Goal: Task Accomplishment & Management: Complete application form

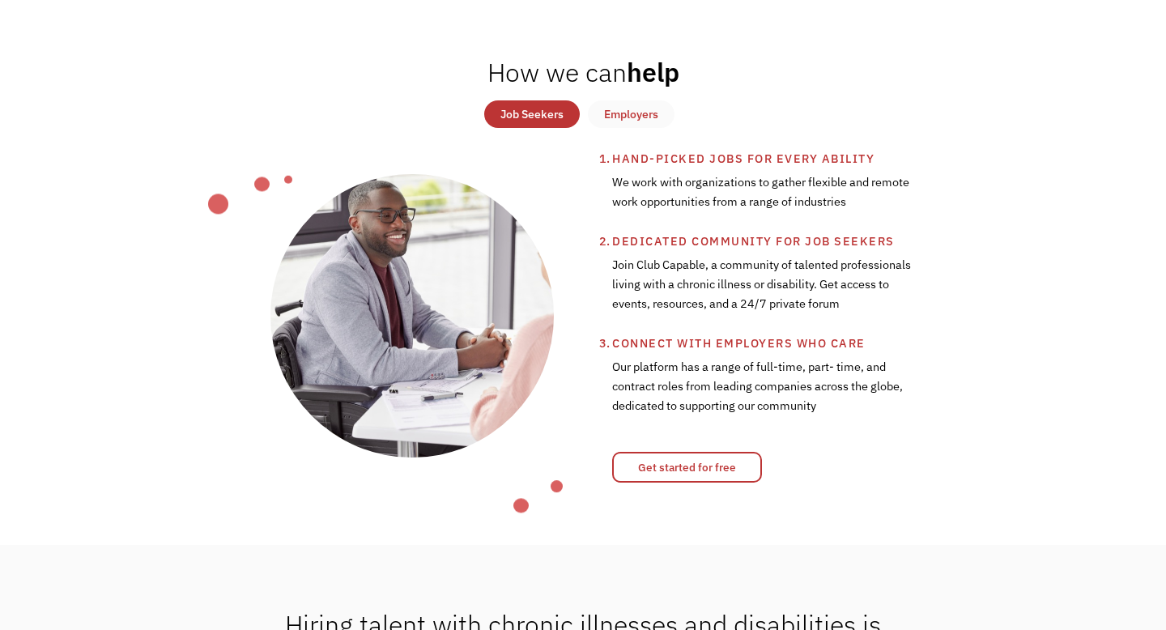
scroll to position [593, 0]
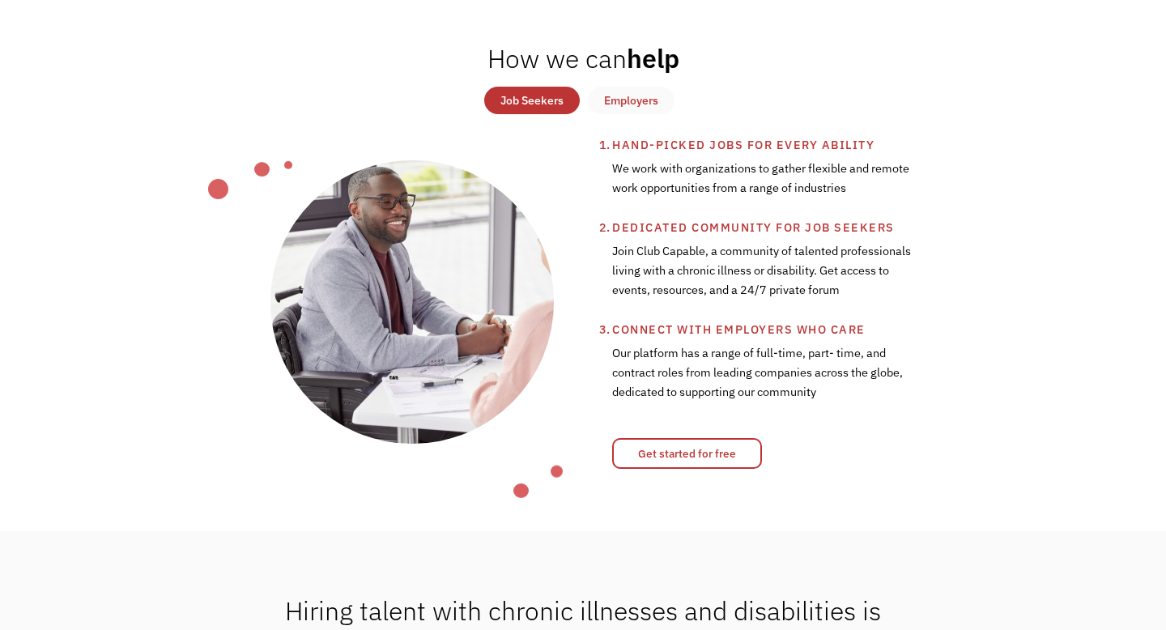
click at [533, 102] on div "Job Seekers" at bounding box center [531, 100] width 63 height 19
click at [539, 100] on div "Job Seekers" at bounding box center [531, 100] width 63 height 19
click at [695, 448] on link "Get started for free" at bounding box center [687, 453] width 150 height 31
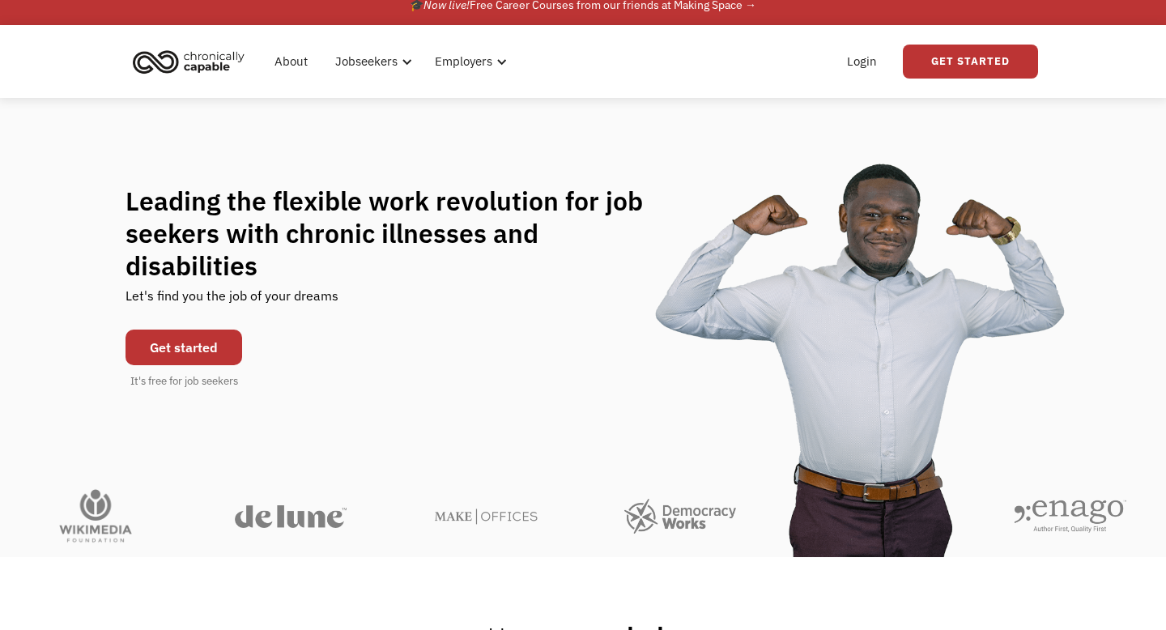
scroll to position [0, 0]
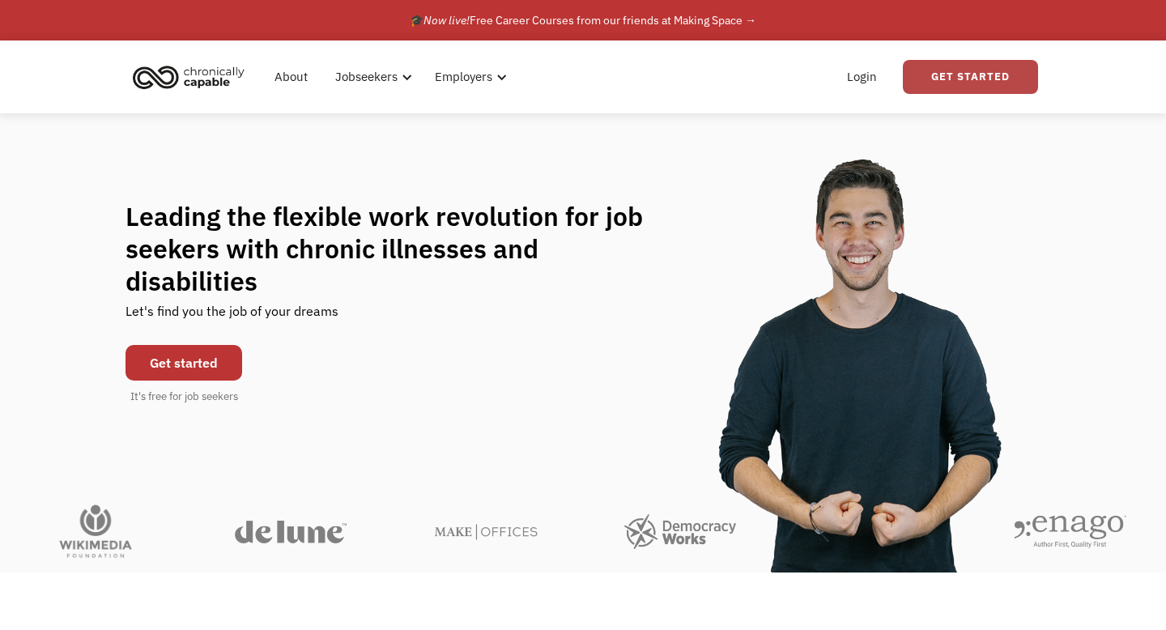
click at [986, 84] on link "Get Started" at bounding box center [969, 77] width 135 height 34
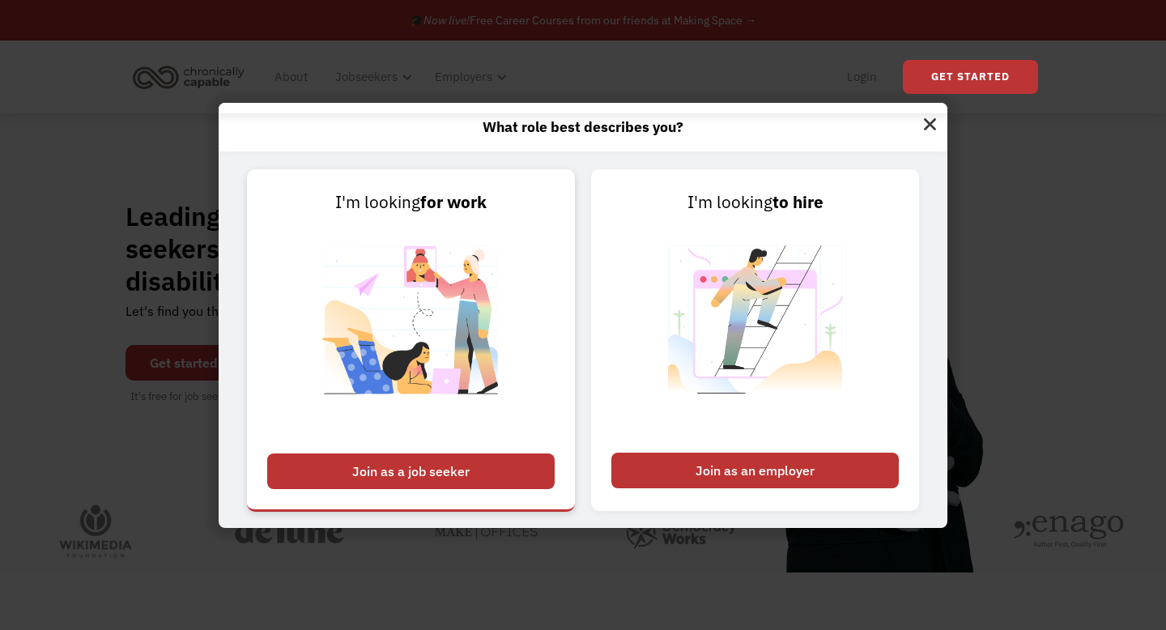
click at [468, 473] on div "Join as a job seeker" at bounding box center [410, 471] width 287 height 36
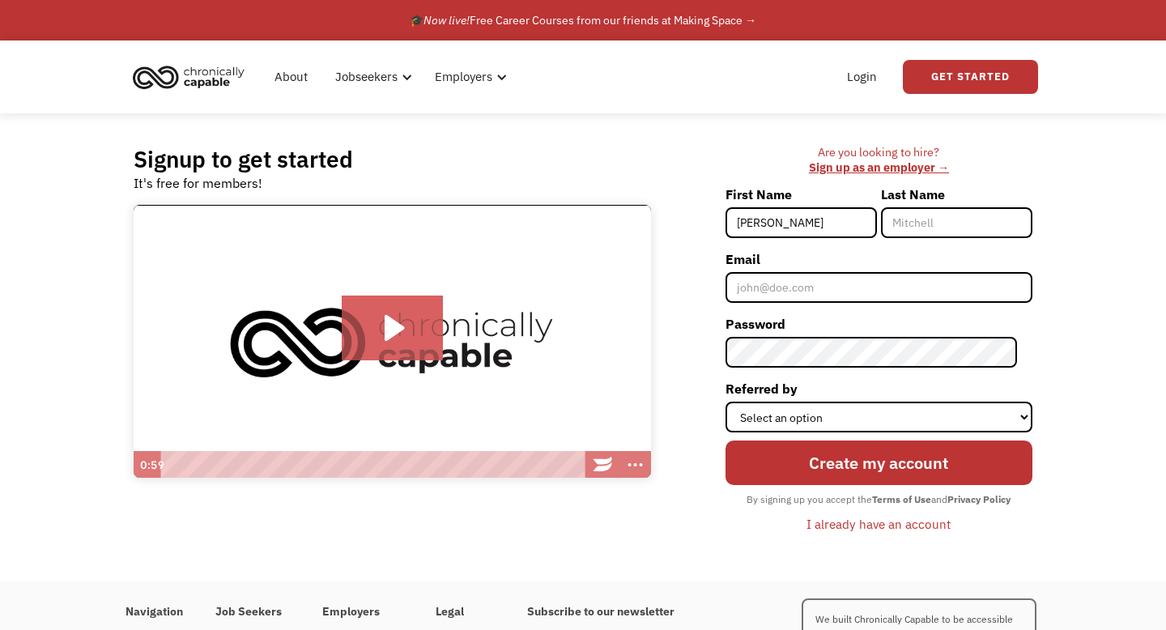
type input "[PERSON_NAME]"
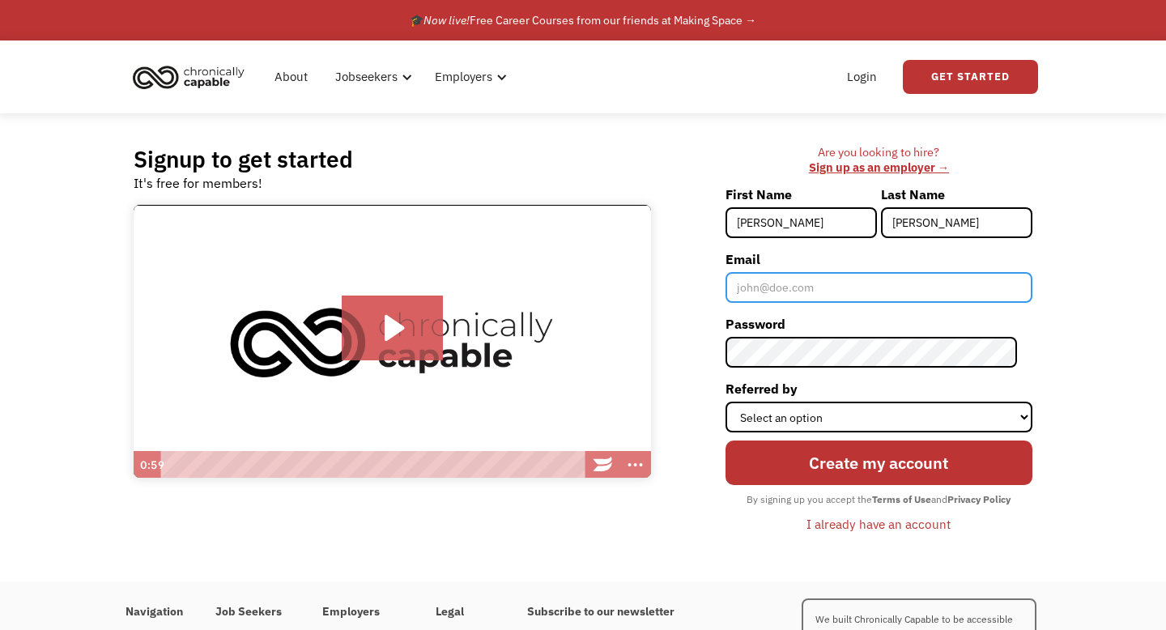
click at [808, 288] on input "Email" at bounding box center [878, 287] width 307 height 31
type input "[PERSON_NAME][EMAIL_ADDRESS][PERSON_NAME][DOMAIN_NAME]"
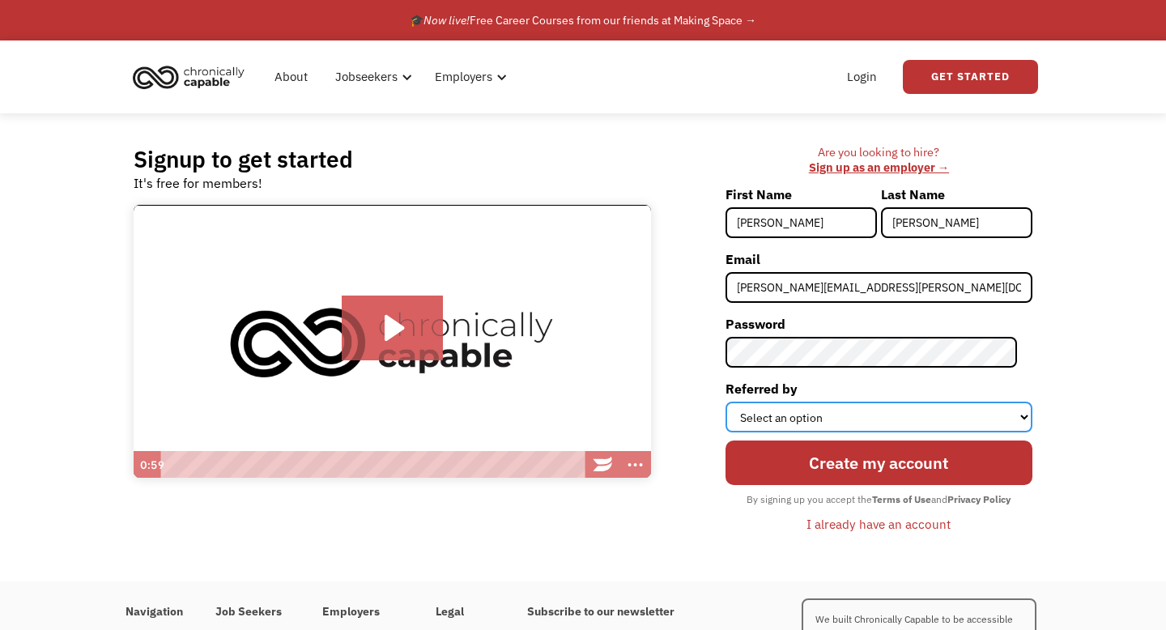
click at [867, 414] on select "Select an option Instagram Facebook Twitter Search Engine News Article Word of …" at bounding box center [878, 416] width 307 height 31
select select "Search Engine"
click at [740, 401] on select "Select an option Instagram Facebook Twitter Search Engine News Article Word of …" at bounding box center [878, 416] width 307 height 31
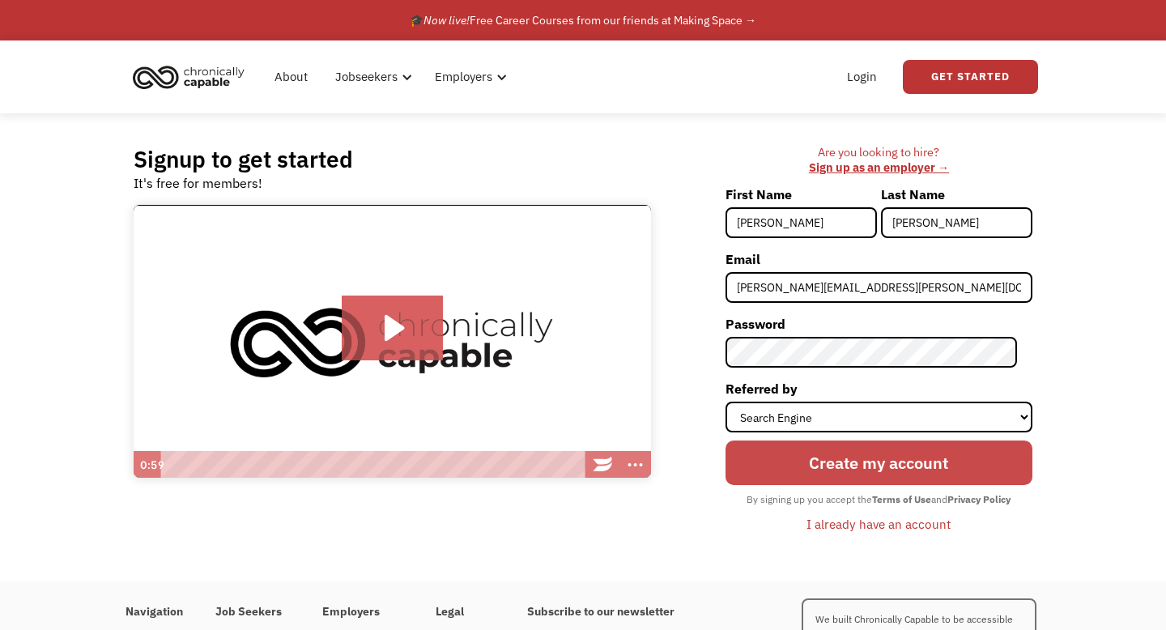
click at [838, 465] on input "Create my account" at bounding box center [878, 462] width 307 height 45
click at [820, 470] on input "Create my account" at bounding box center [878, 462] width 307 height 45
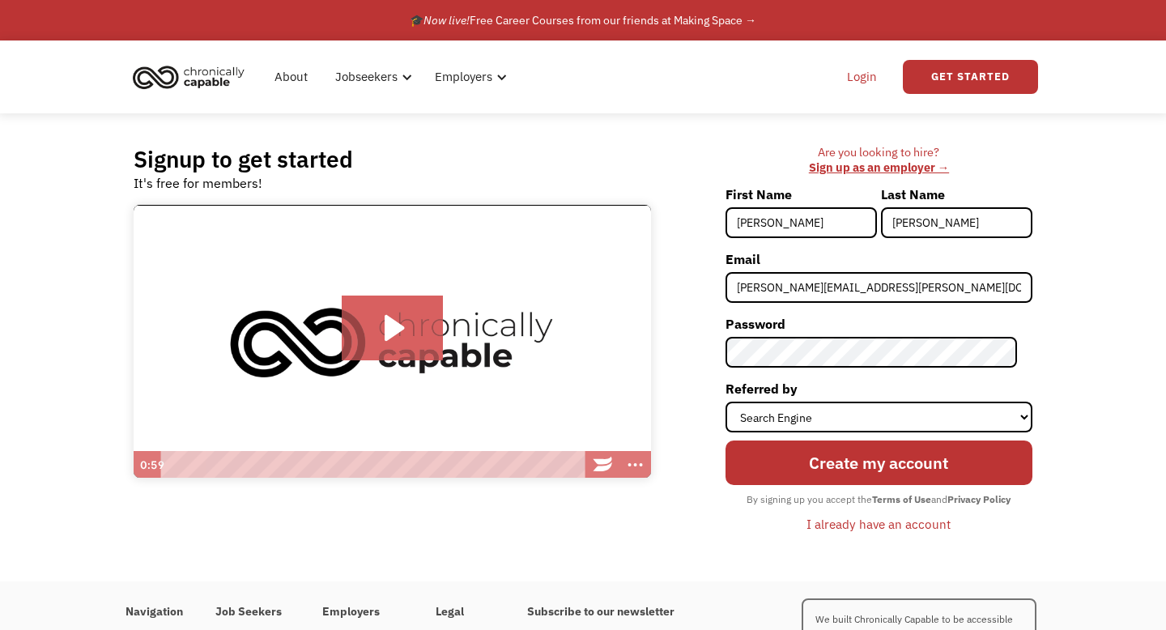
click at [859, 79] on link "Login" at bounding box center [861, 77] width 49 height 52
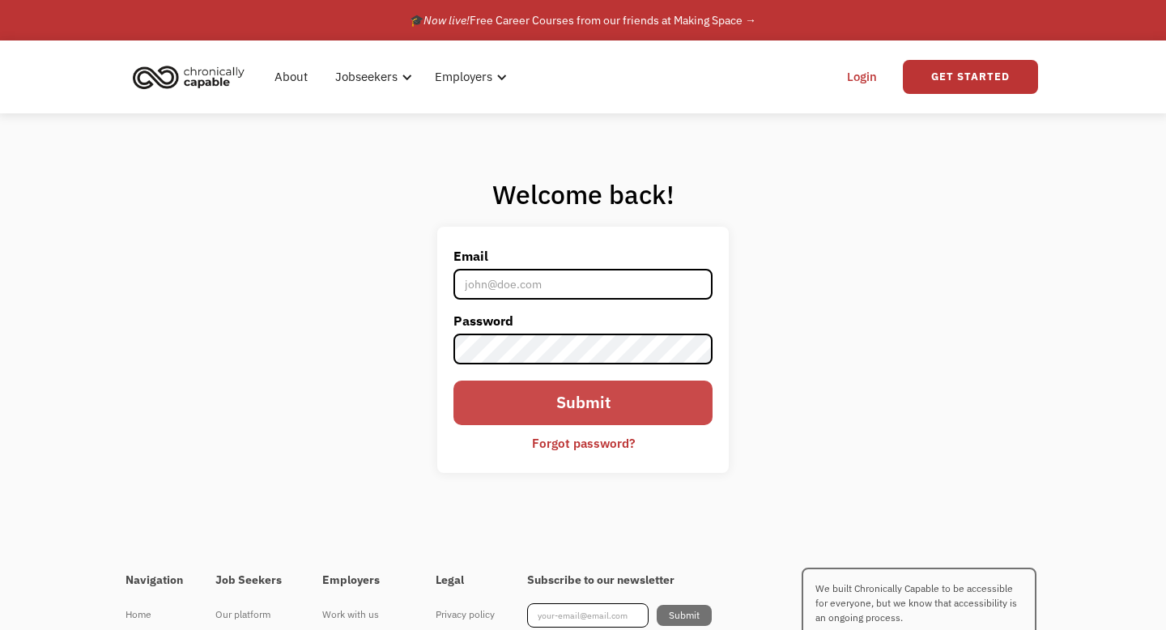
type input "[PERSON_NAME][EMAIL_ADDRESS][PERSON_NAME][DOMAIN_NAME]"
click at [558, 400] on input "Submit" at bounding box center [582, 402] width 259 height 45
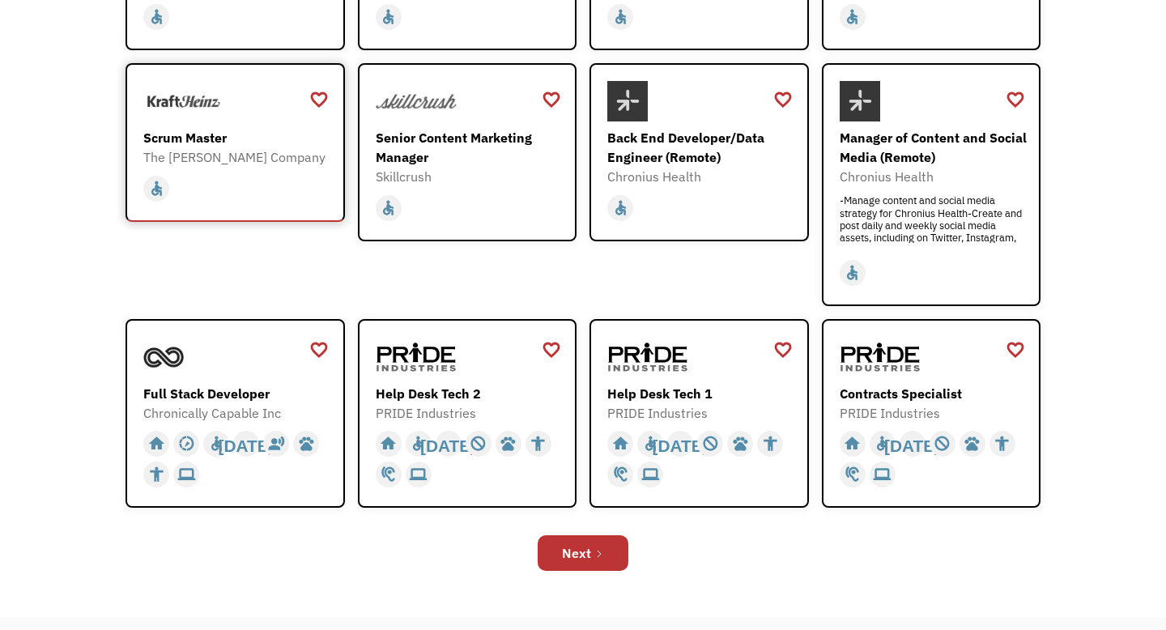
scroll to position [399, 0]
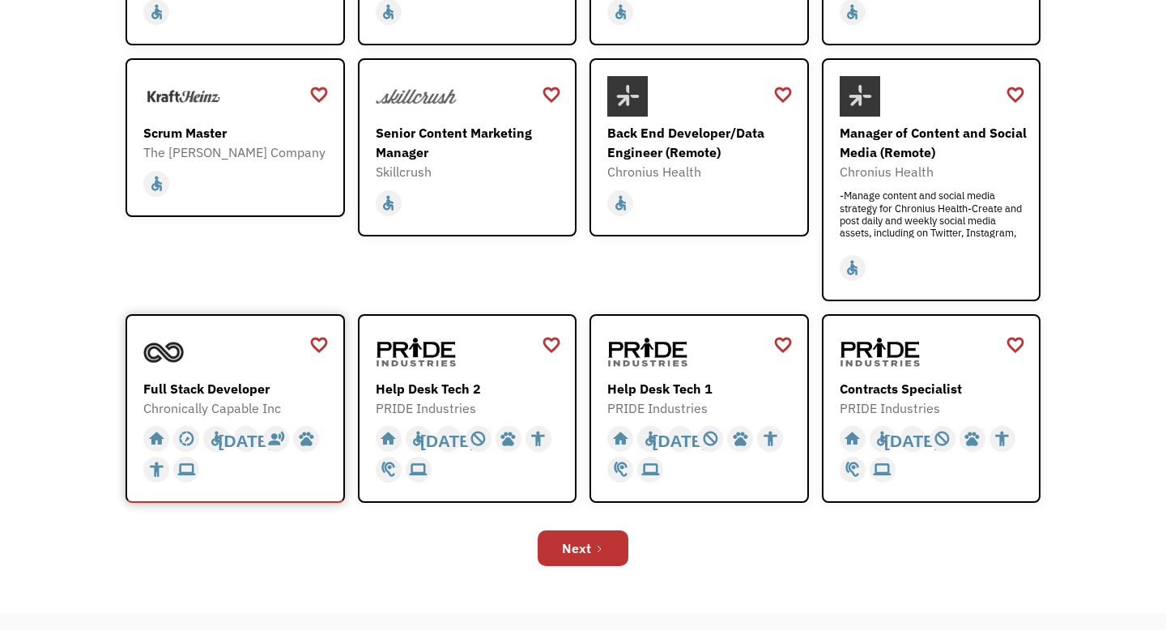
click at [201, 389] on div "Full Stack Developer" at bounding box center [237, 388] width 188 height 19
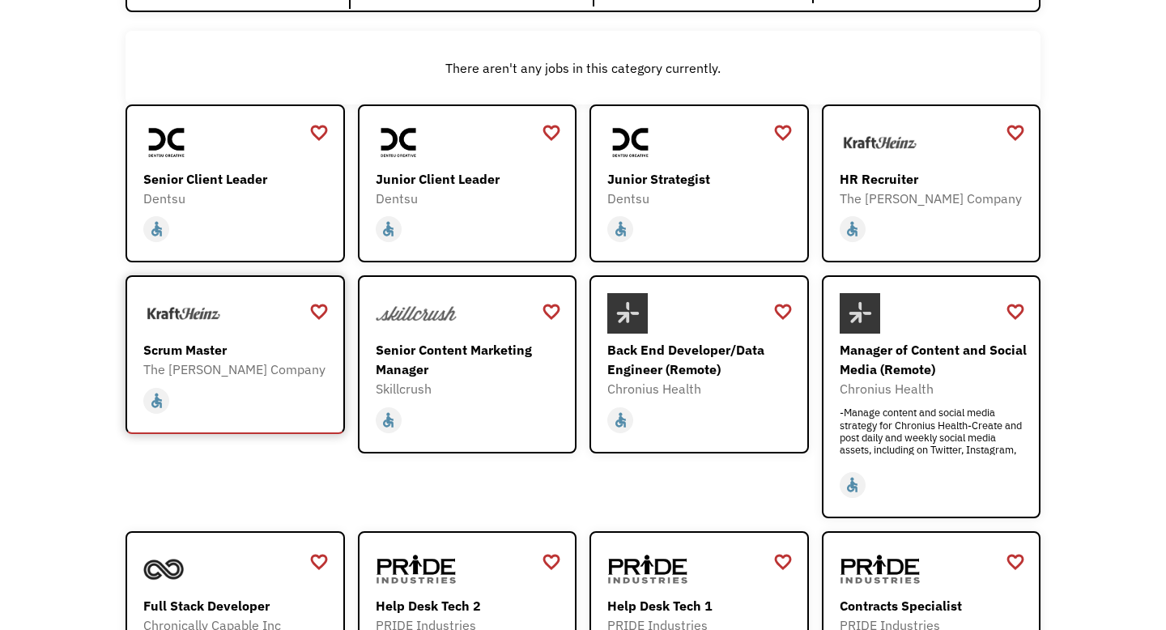
scroll to position [181, 0]
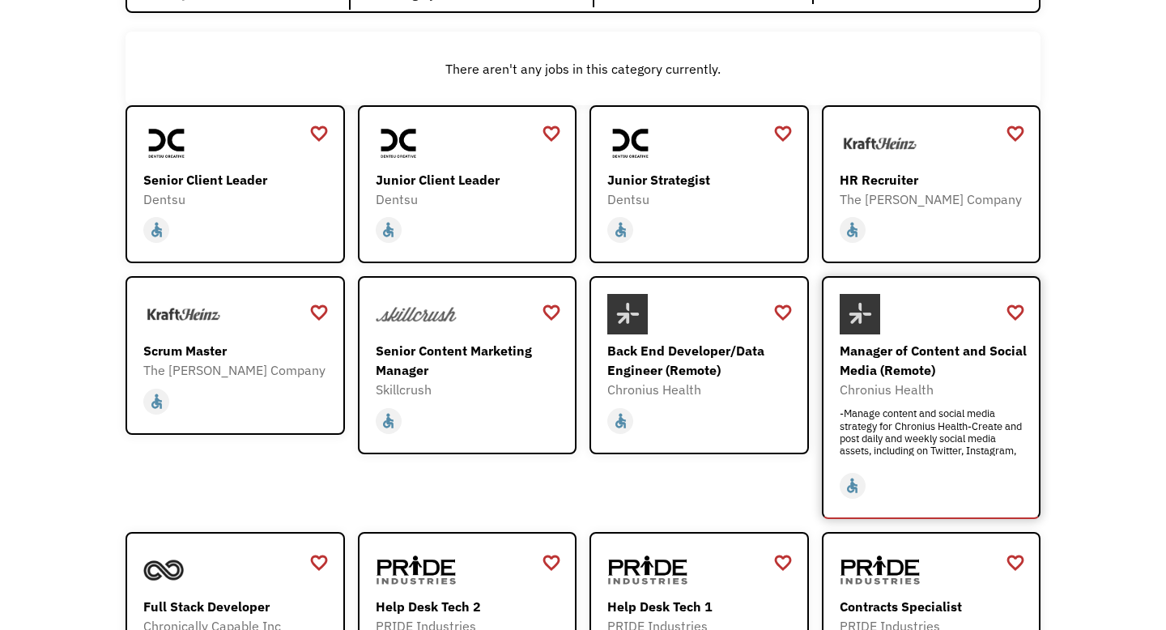
click at [864, 353] on div "Manager of Content and Social Media (Remote)" at bounding box center [933, 360] width 188 height 39
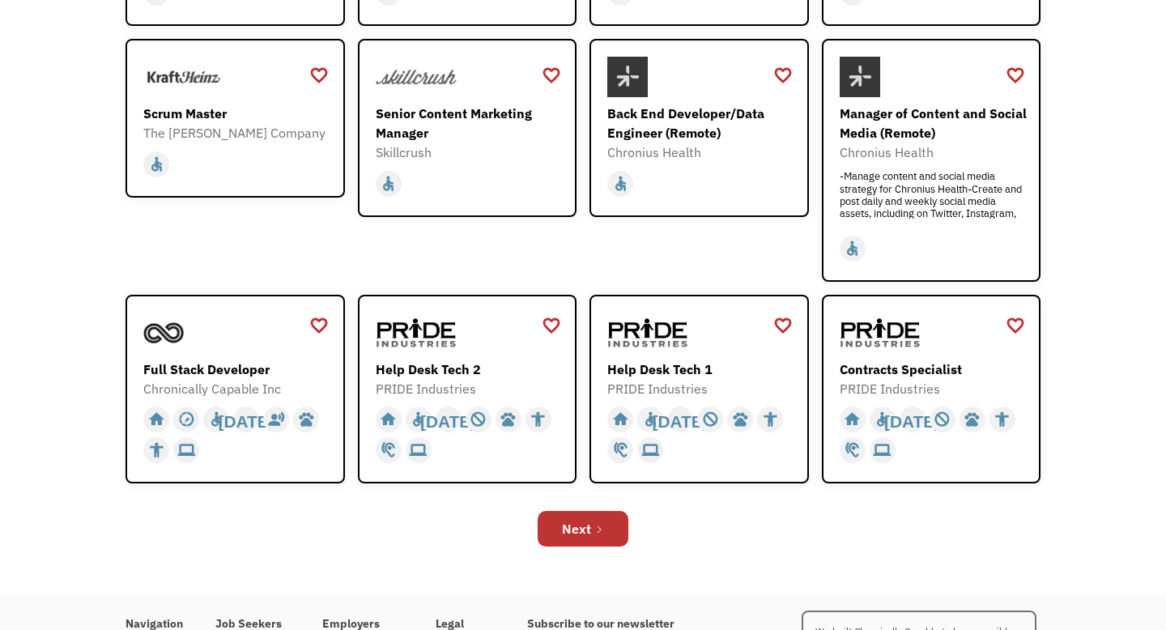
scroll to position [419, 0]
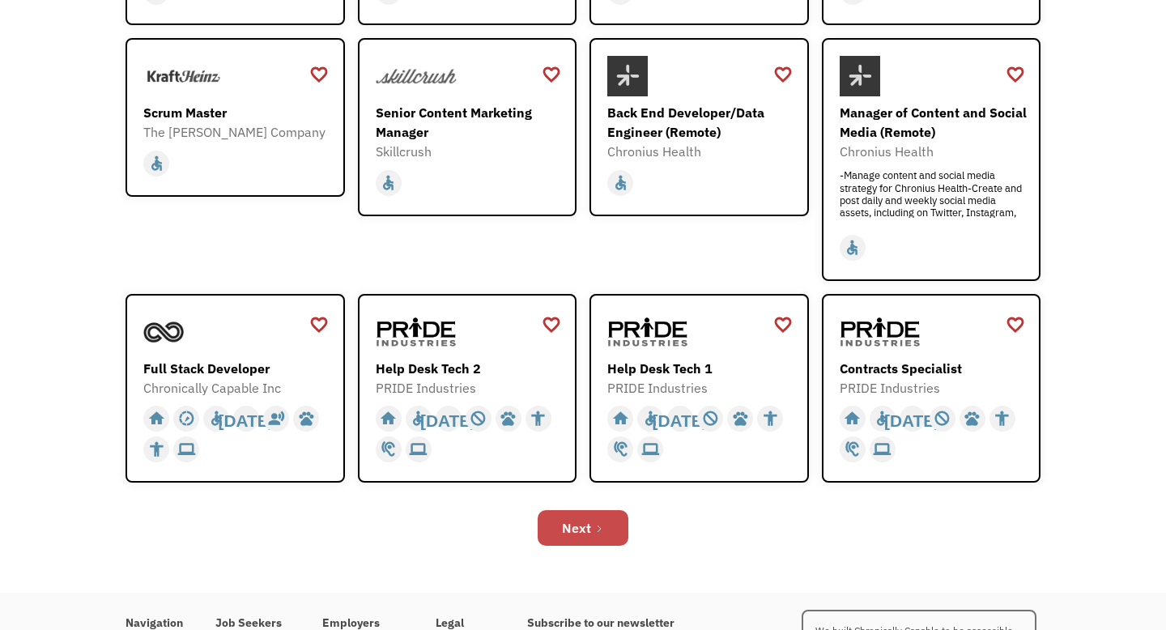
click at [579, 533] on div "Next" at bounding box center [576, 527] width 29 height 19
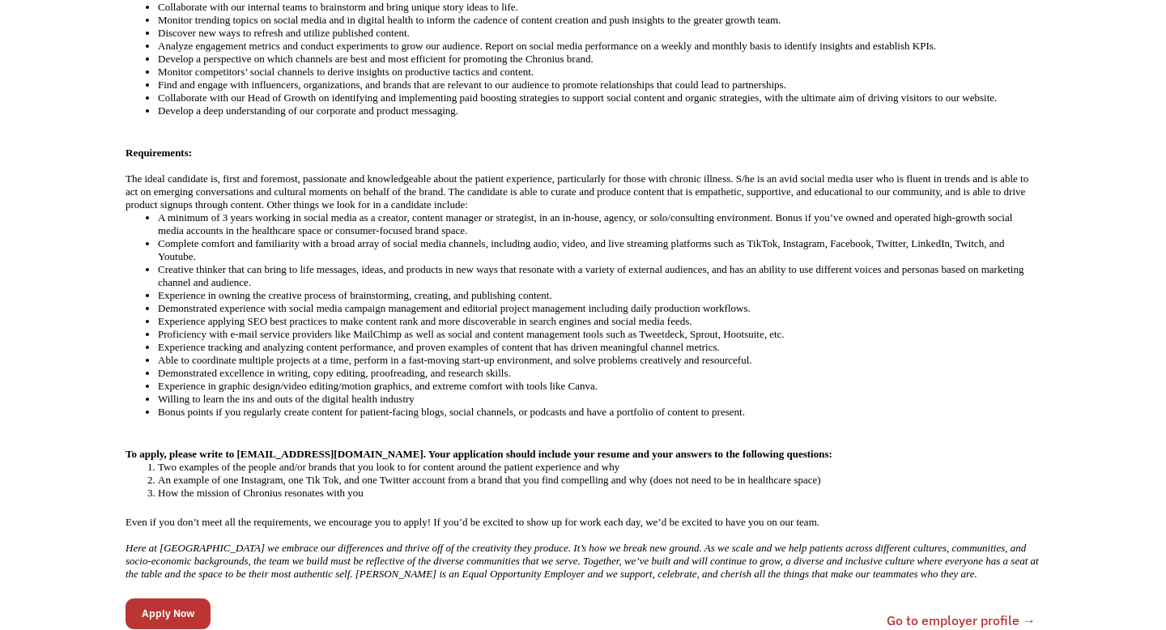
scroll to position [672, 0]
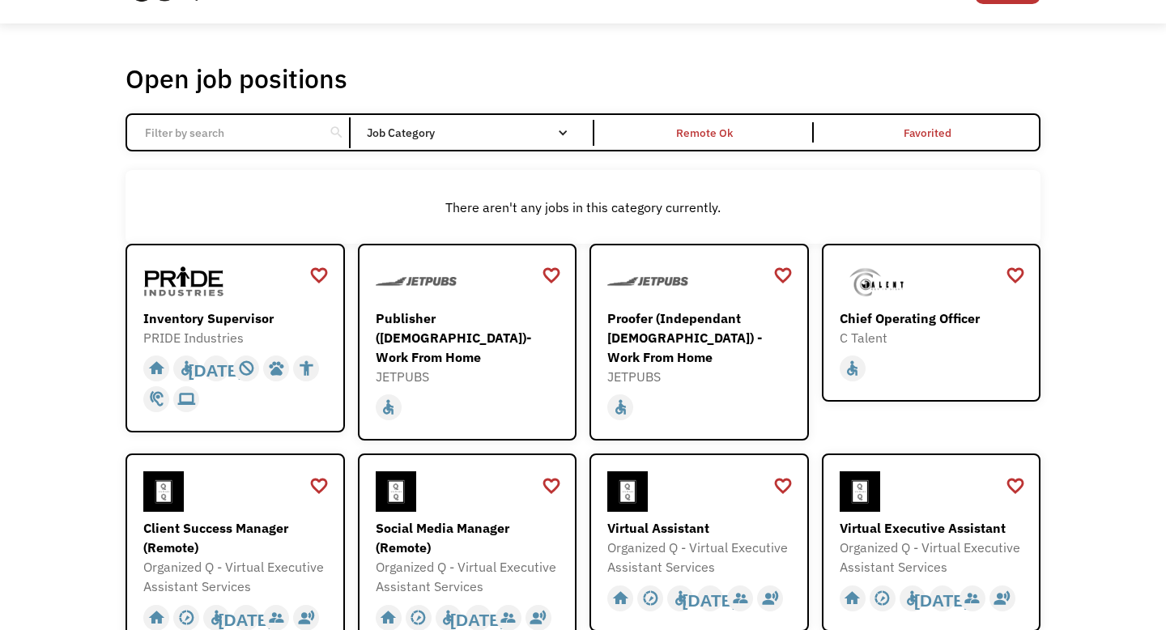
scroll to position [44, 0]
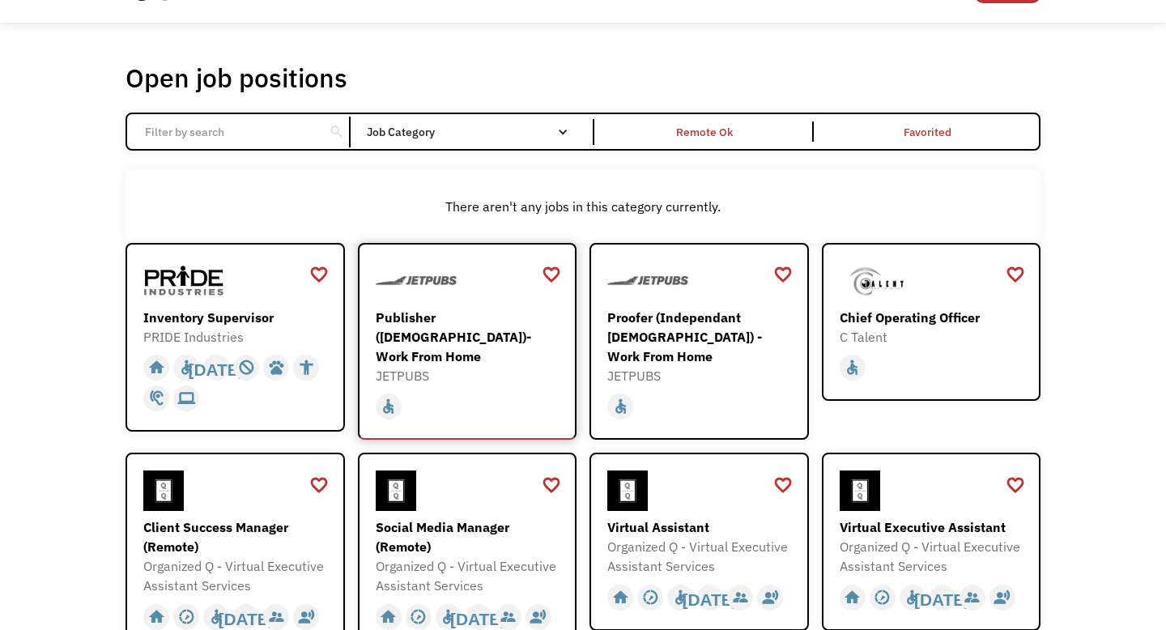
click at [453, 336] on div "Publisher ([DEMOGRAPHIC_DATA])- Work From Home" at bounding box center [470, 337] width 188 height 58
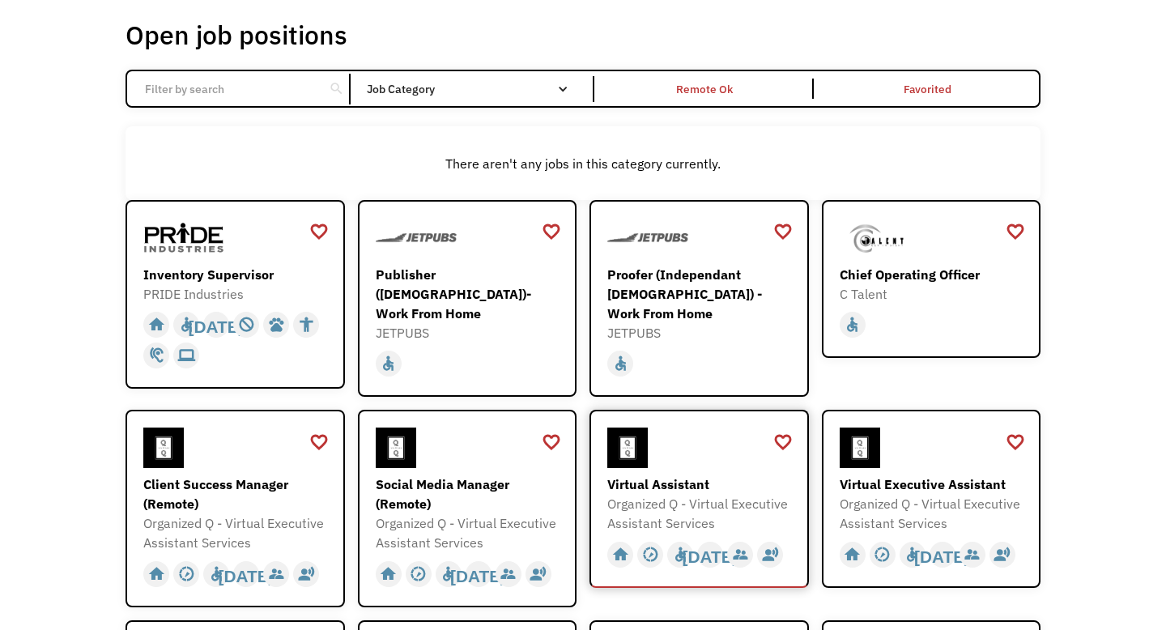
scroll to position [88, 0]
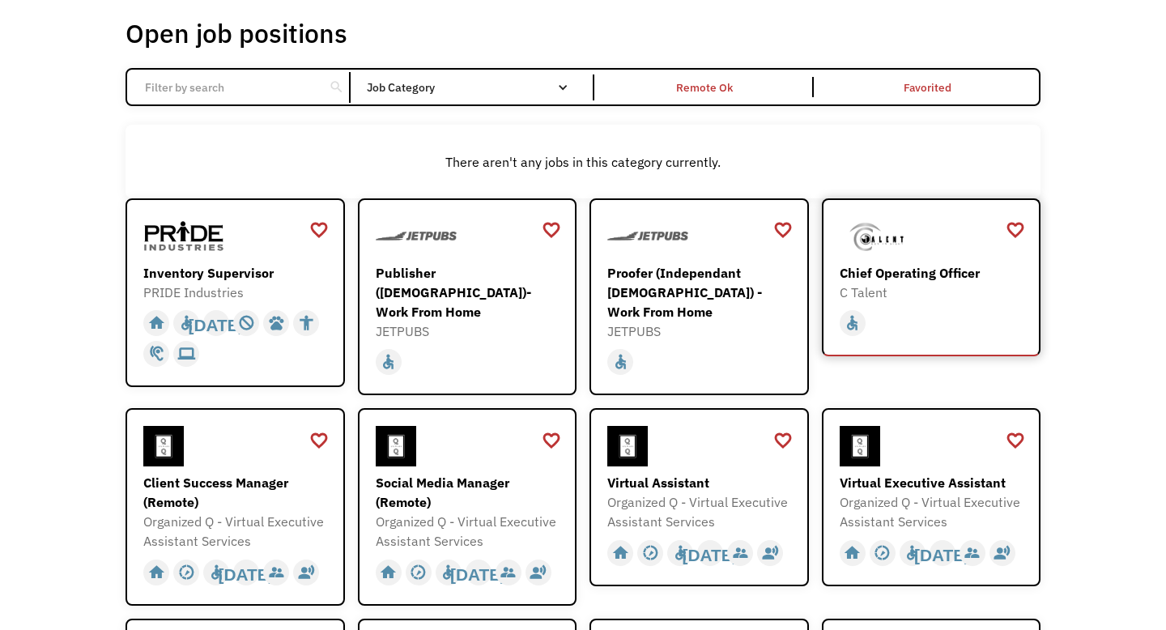
click at [918, 278] on div "Chief Operating Officer" at bounding box center [933, 272] width 188 height 19
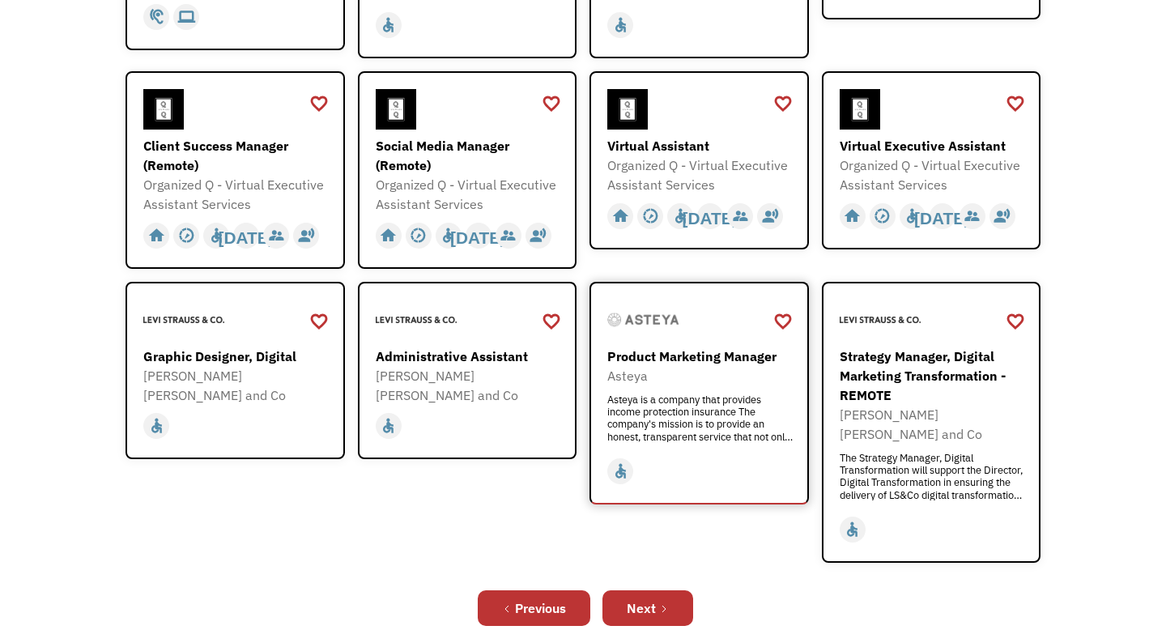
scroll to position [426, 0]
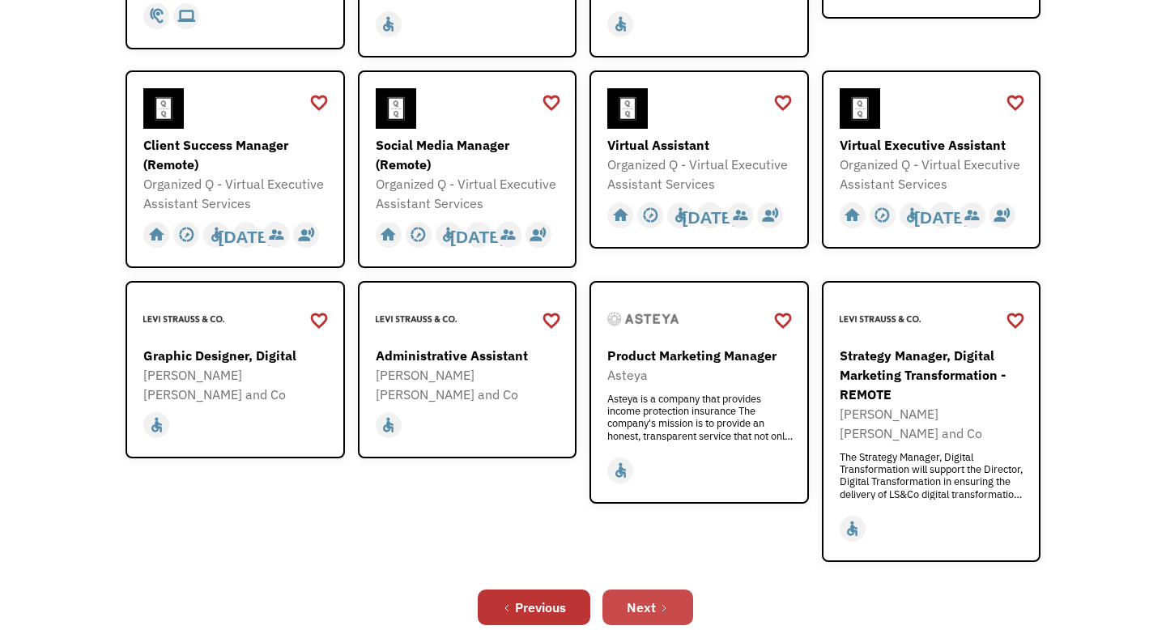
click at [659, 603] on icon "Next Page" at bounding box center [664, 608] width 10 height 10
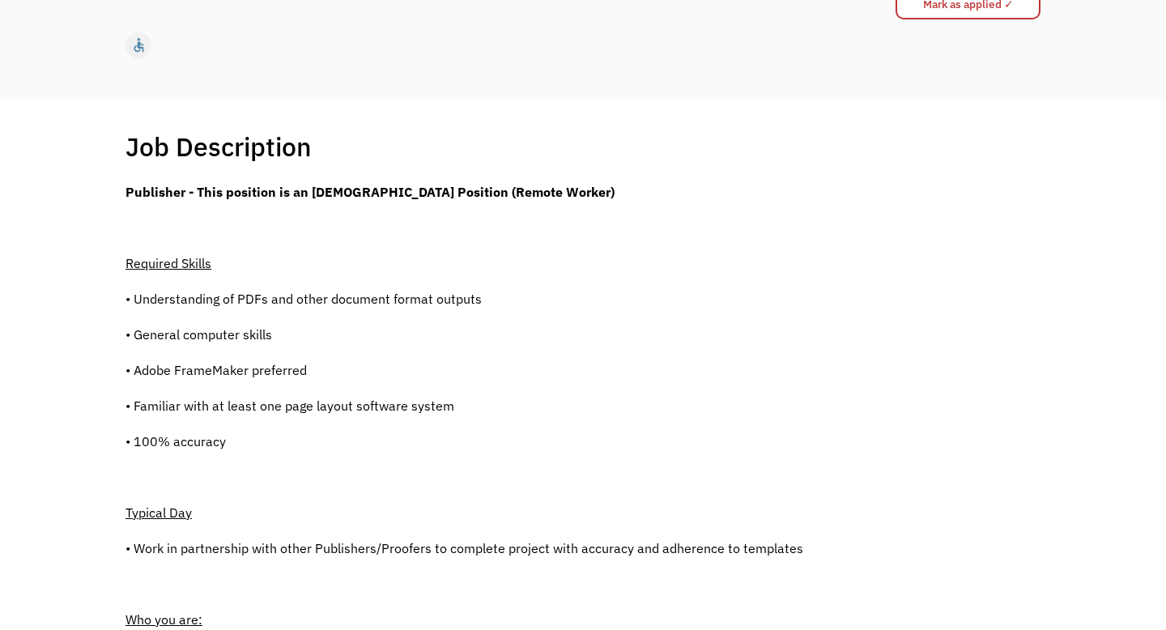
scroll to position [233, 0]
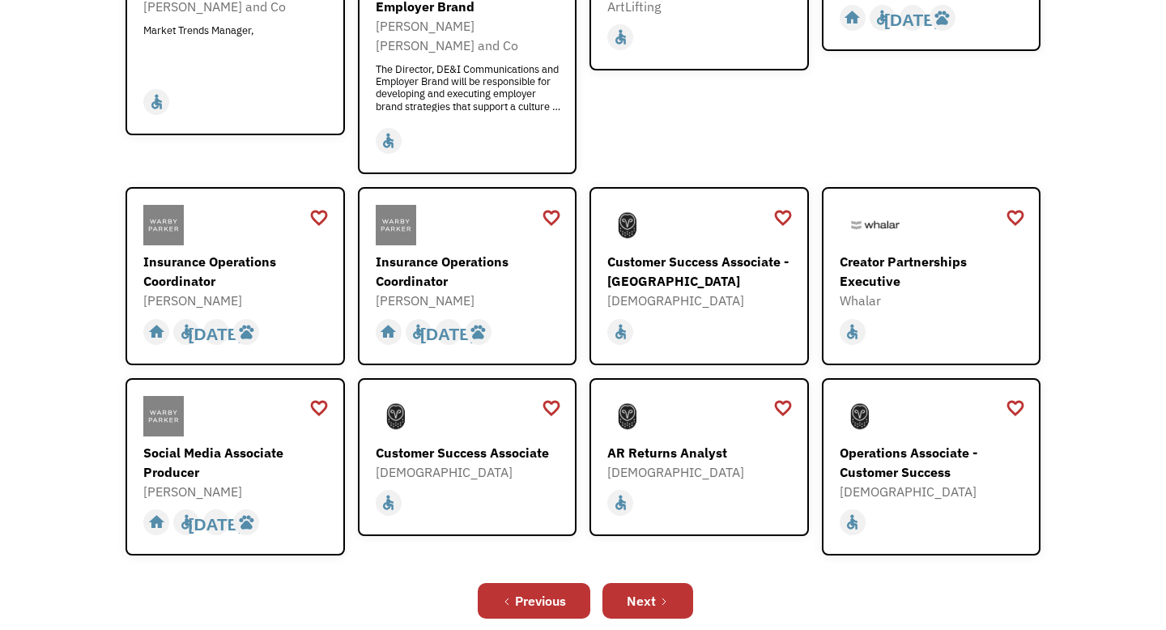
scroll to position [391, 0]
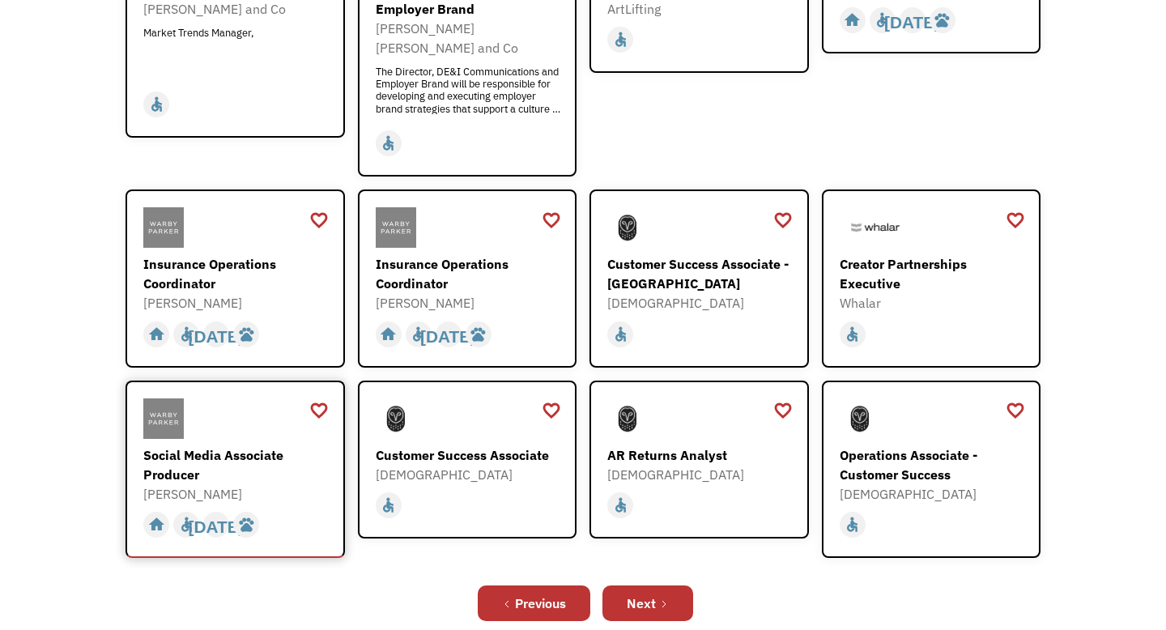
click at [184, 445] on div "Social Media Associate Producer" at bounding box center [237, 464] width 188 height 39
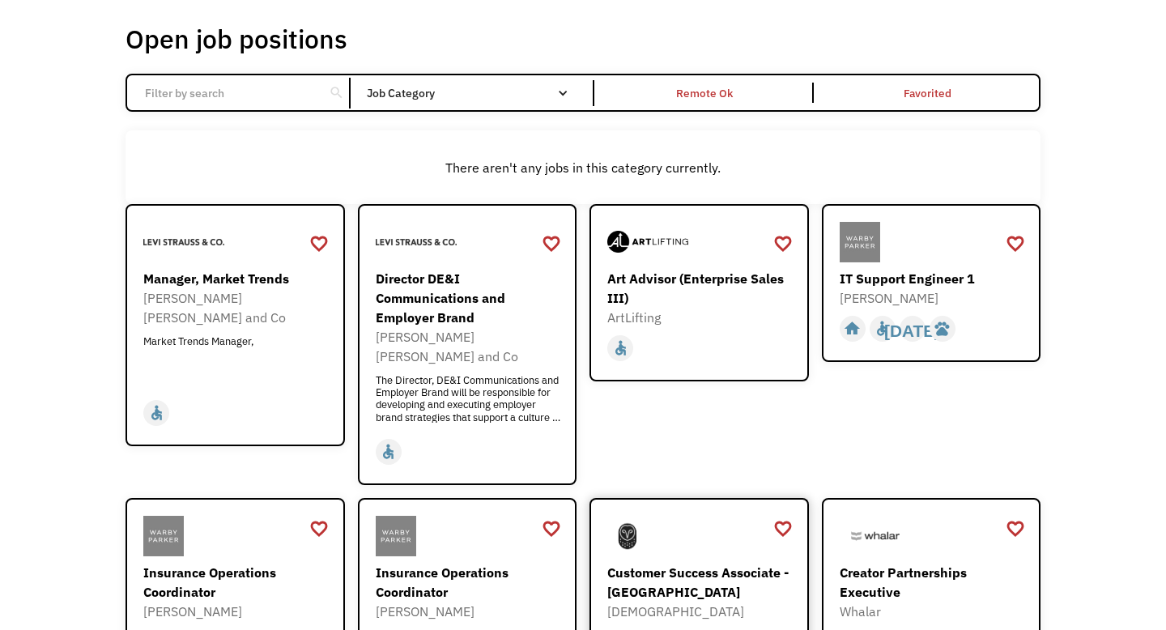
scroll to position [80, 0]
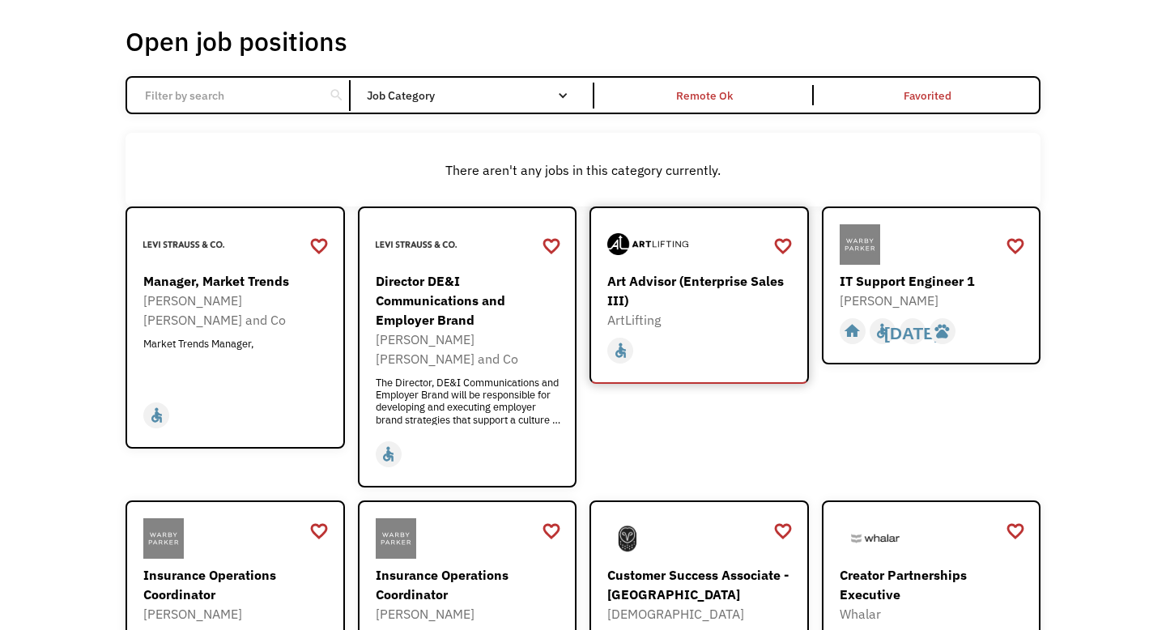
click at [690, 316] on div "ArtLifting" at bounding box center [701, 319] width 188 height 19
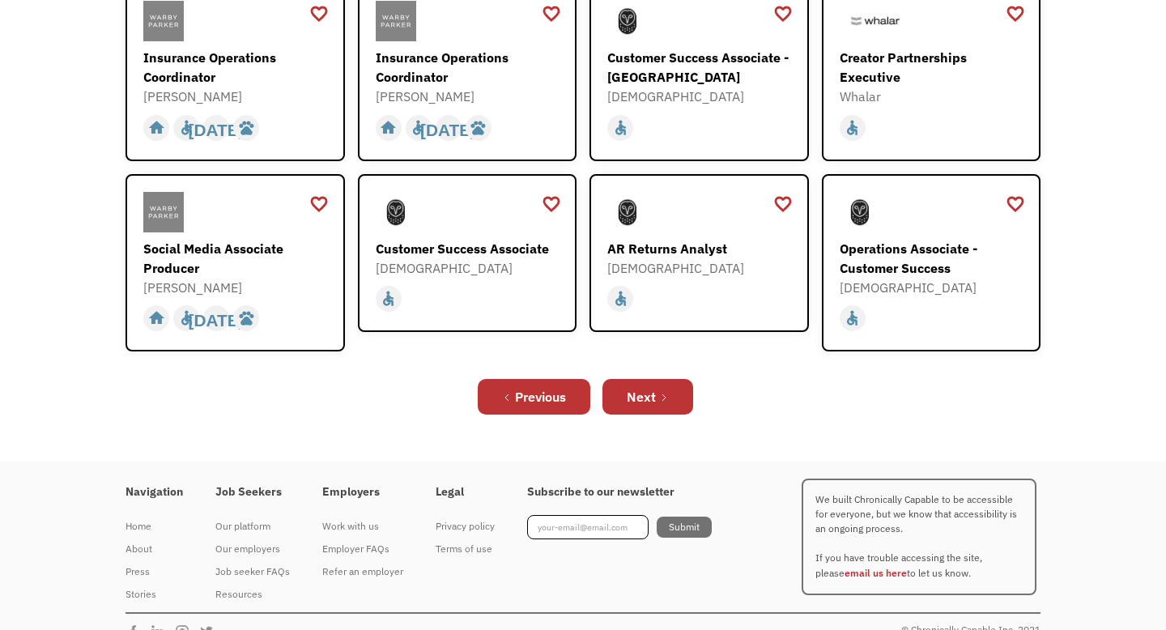
scroll to position [602, 0]
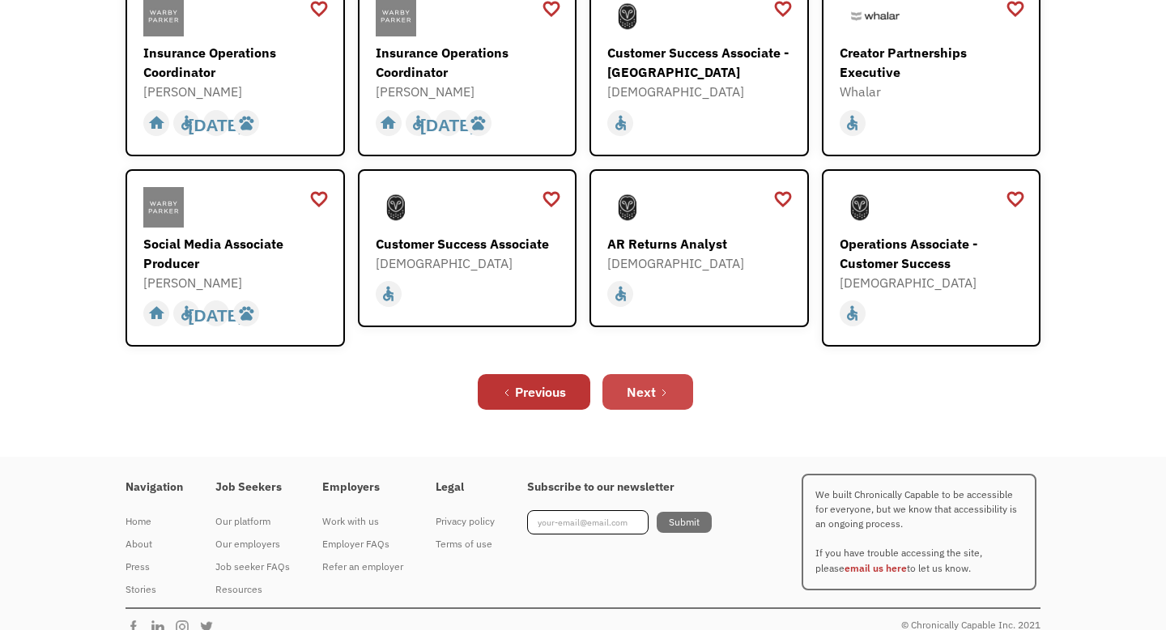
click at [646, 382] on div "Next" at bounding box center [640, 391] width 29 height 19
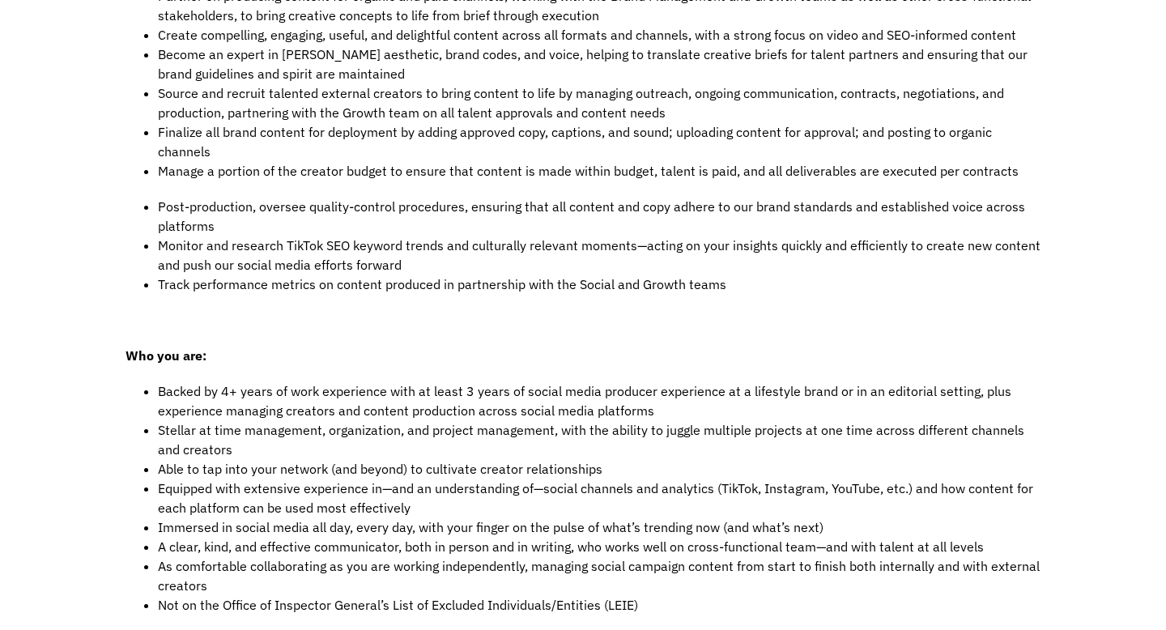
scroll to position [612, 0]
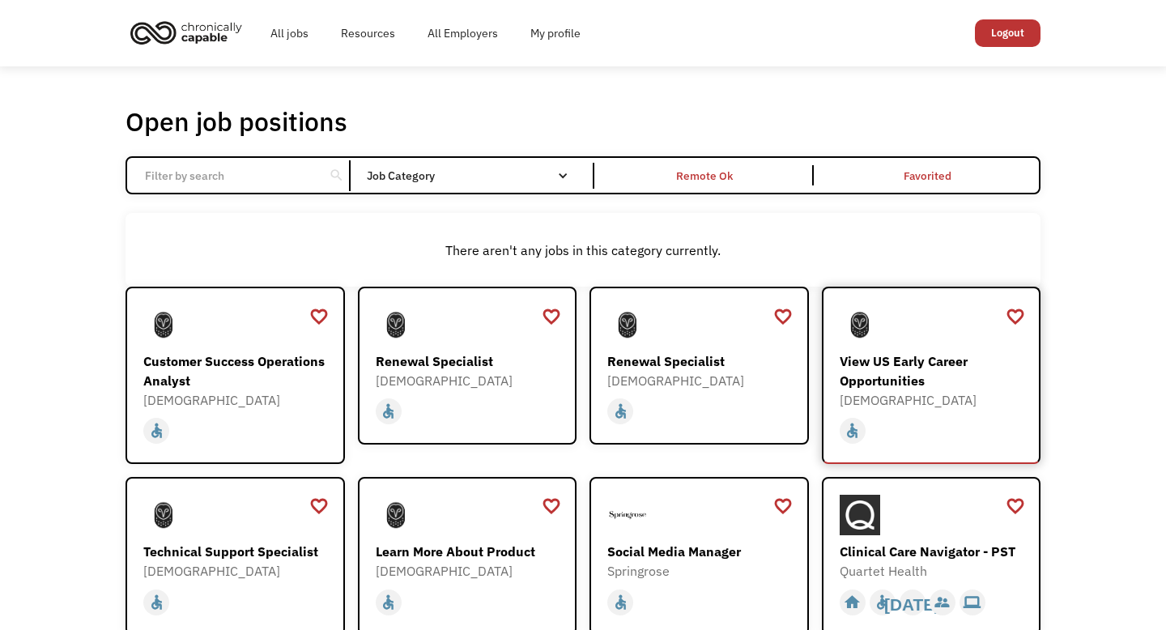
click at [924, 390] on div "[DEMOGRAPHIC_DATA]" at bounding box center [933, 399] width 188 height 19
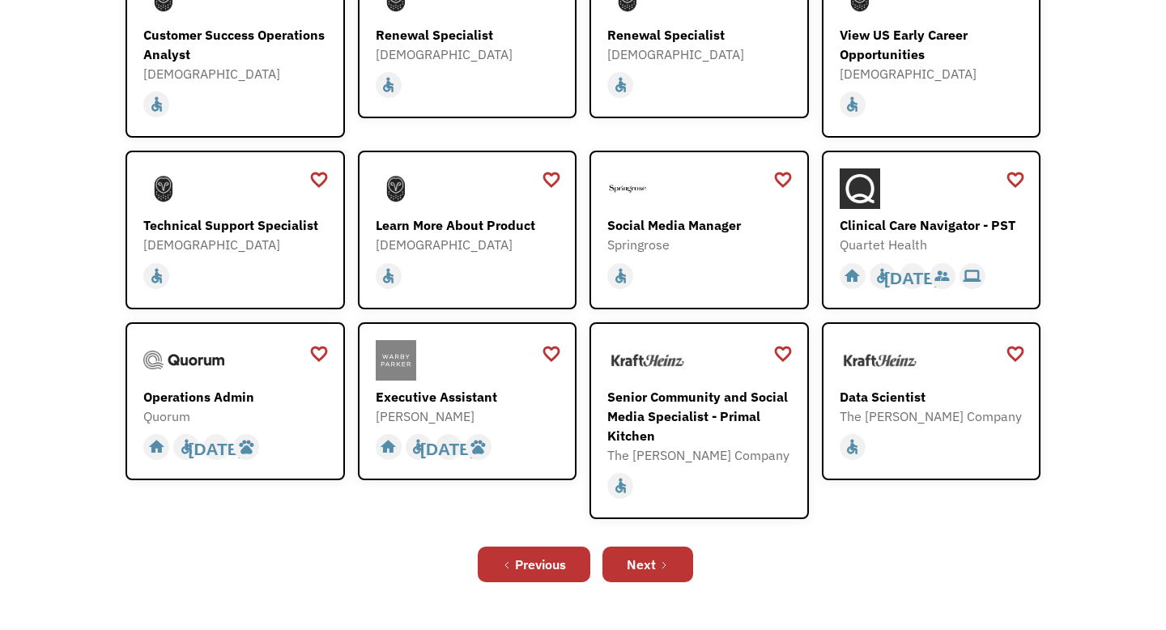
scroll to position [327, 0]
click at [653, 567] on div "Next" at bounding box center [640, 563] width 29 height 19
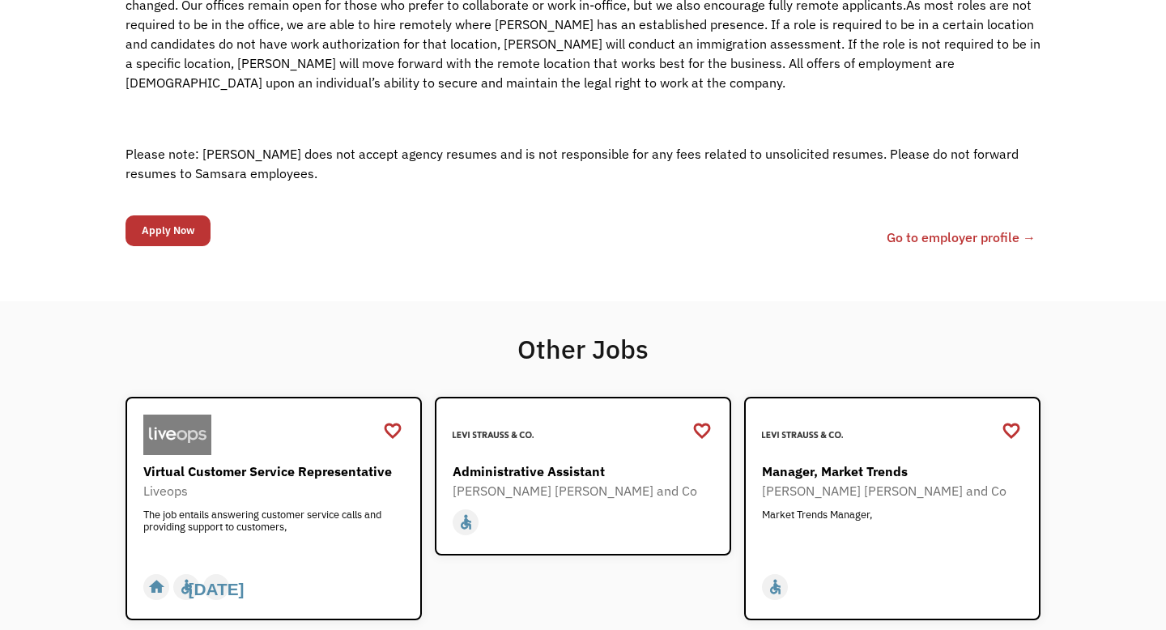
scroll to position [1348, 0]
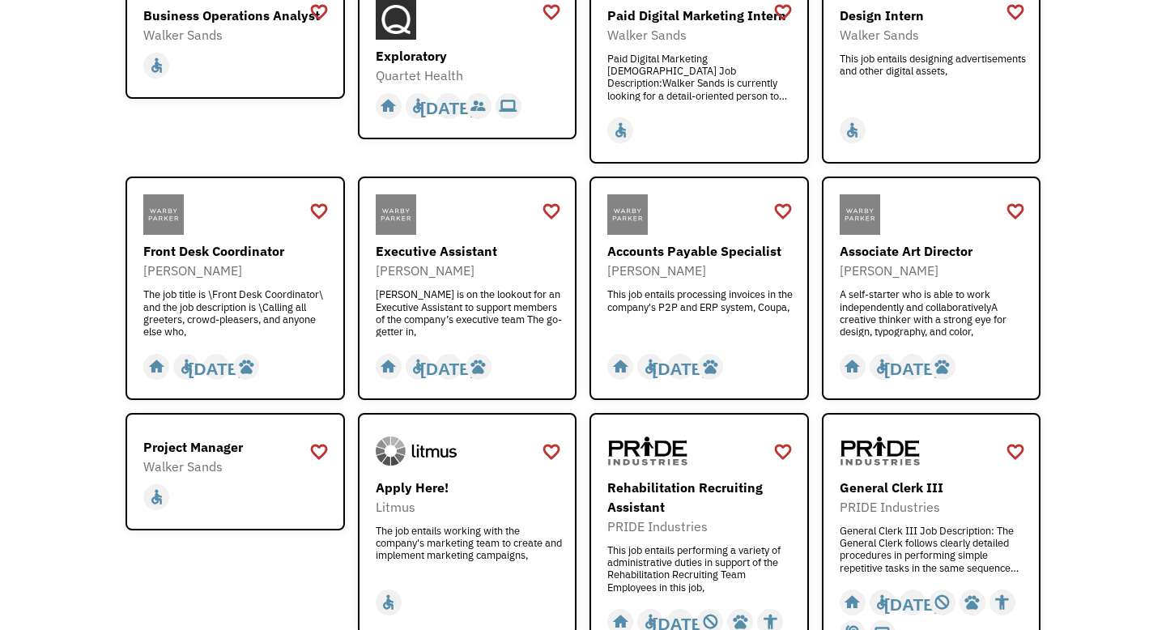
scroll to position [307, 0]
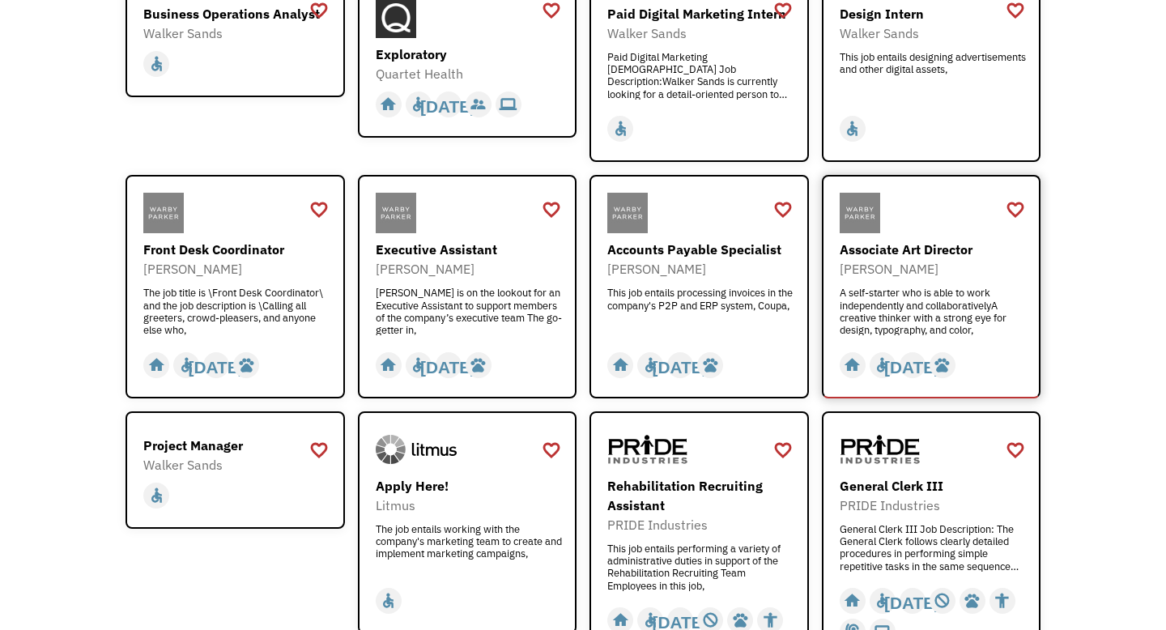
click at [881, 240] on div "Associate Art Director" at bounding box center [933, 249] width 188 height 19
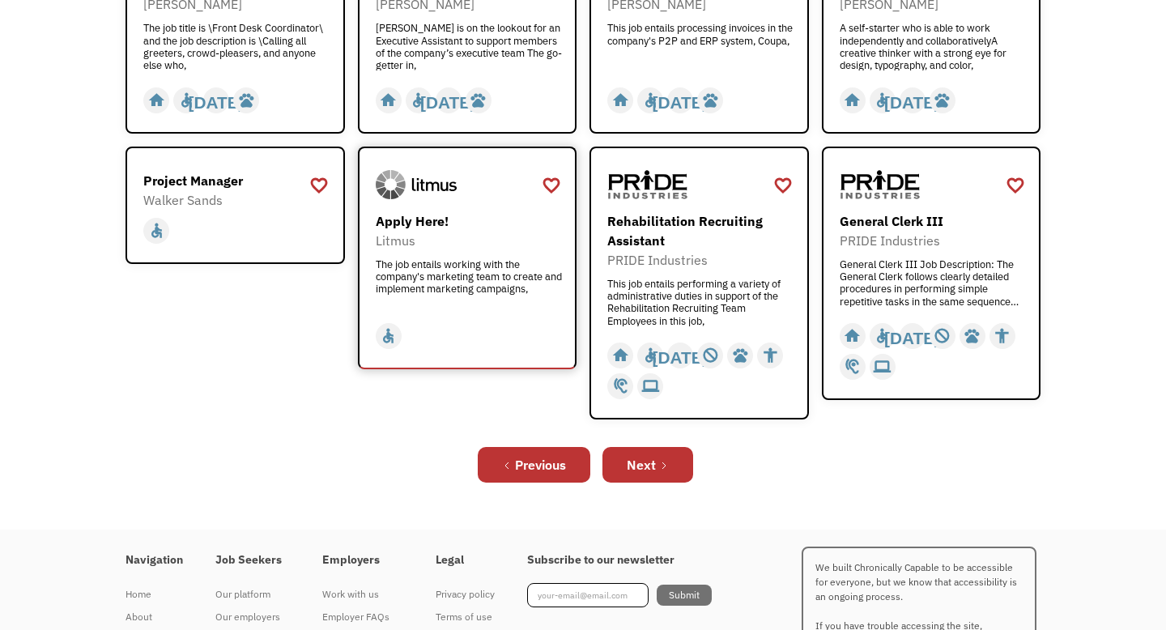
scroll to position [572, 0]
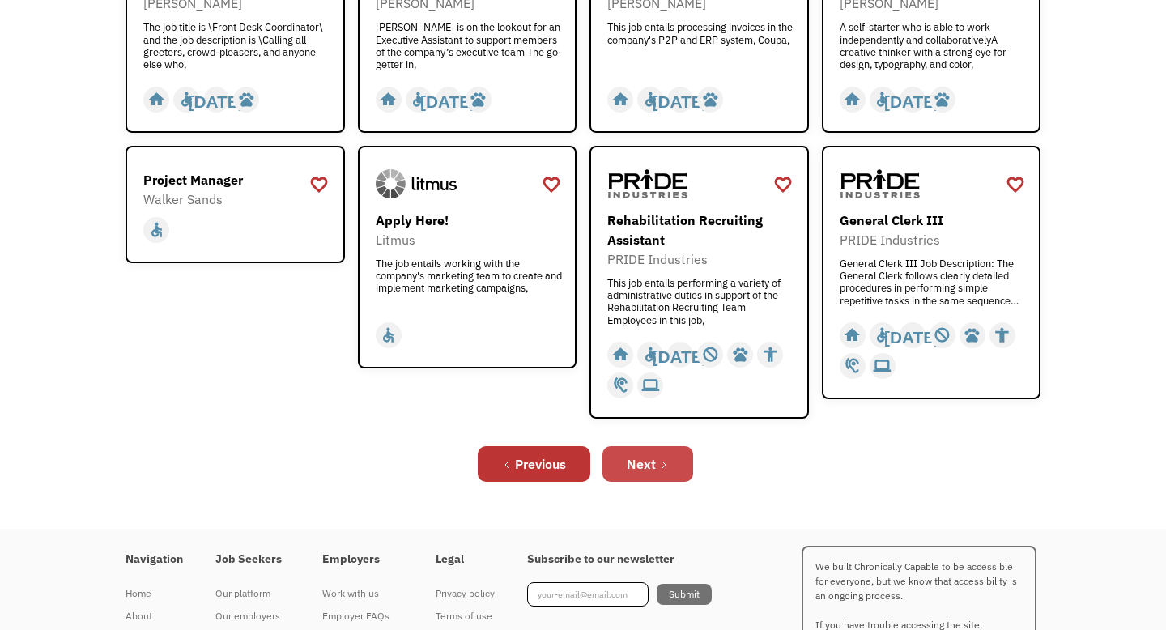
click at [655, 461] on div "Next" at bounding box center [640, 463] width 29 height 19
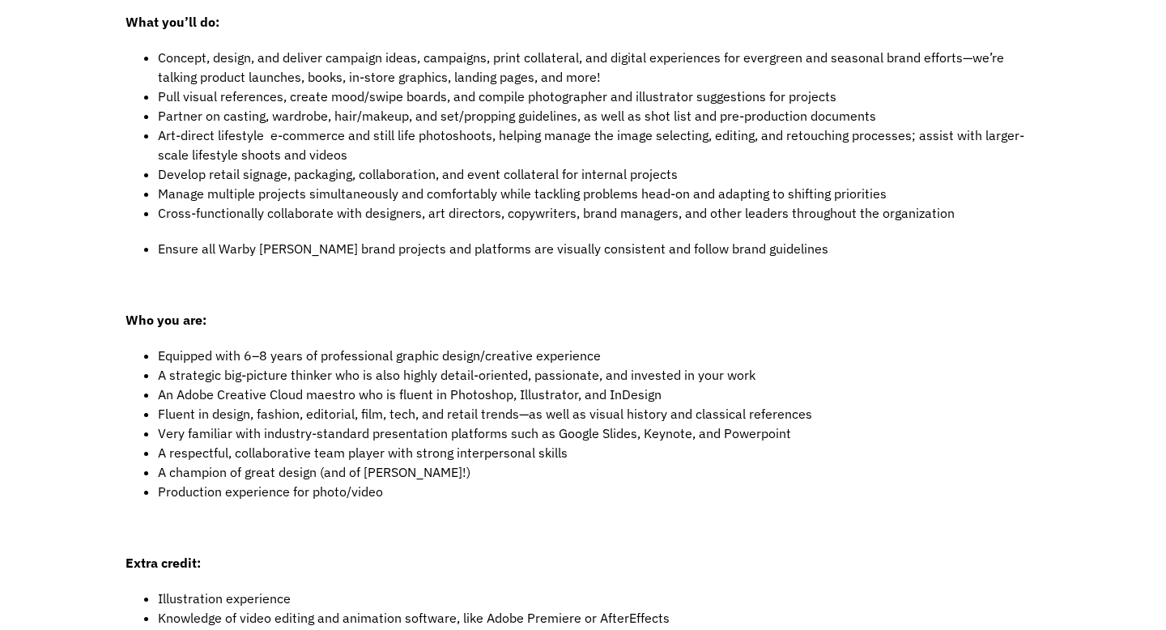
scroll to position [571, 0]
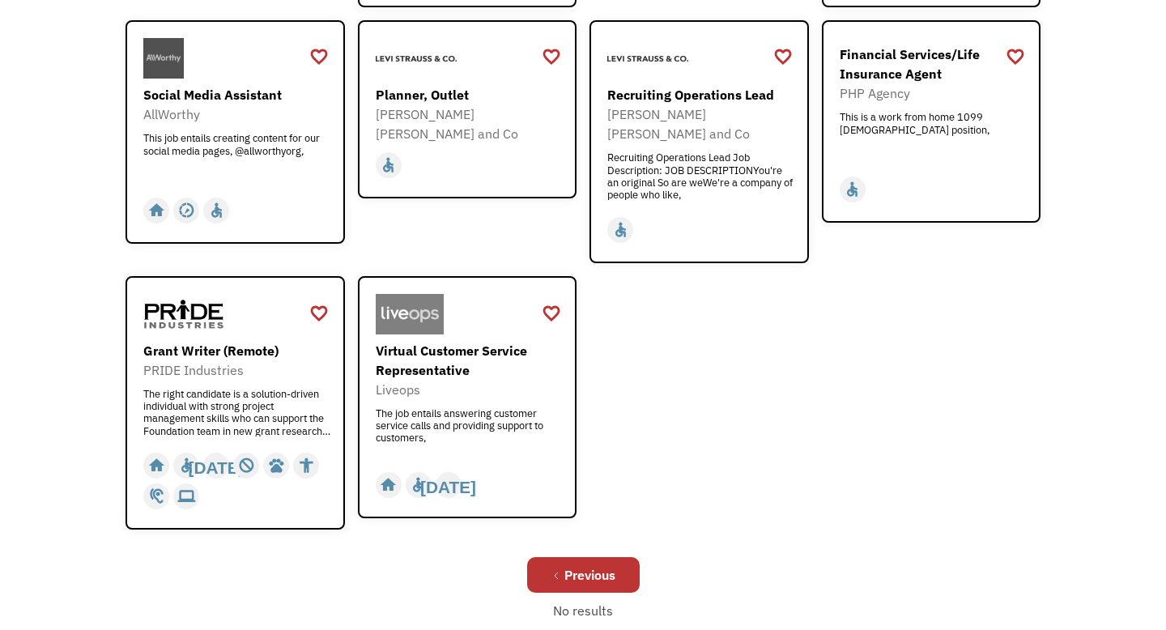
scroll to position [576, 0]
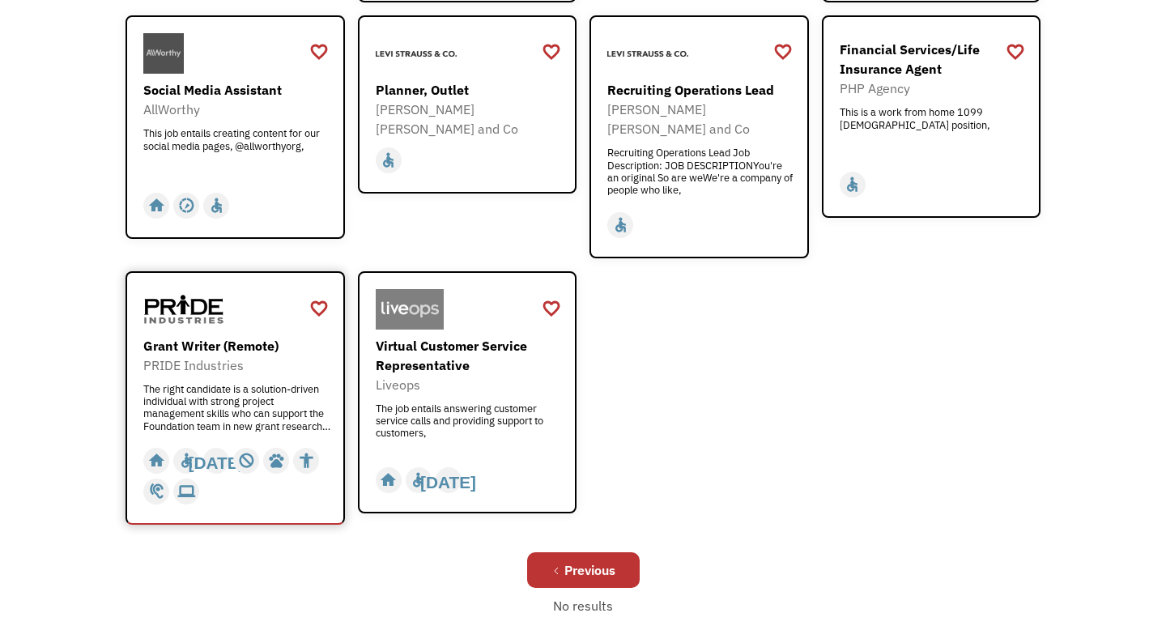
click at [210, 384] on div "The right candidate is a solution-driven individual with strong project managem…" at bounding box center [237, 407] width 188 height 49
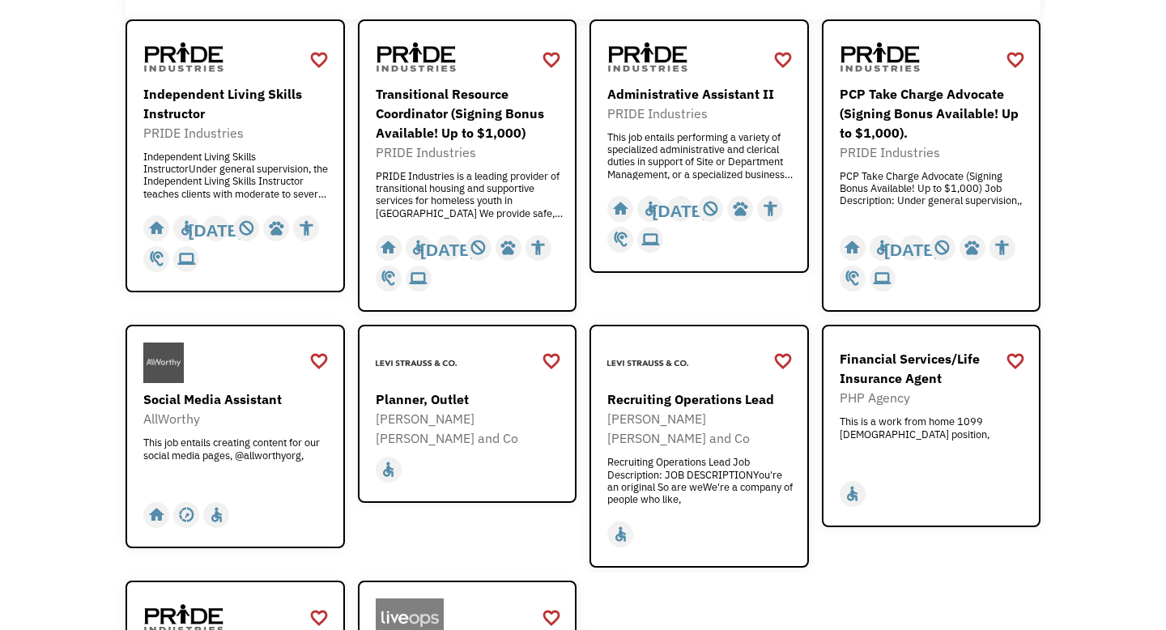
scroll to position [0, 0]
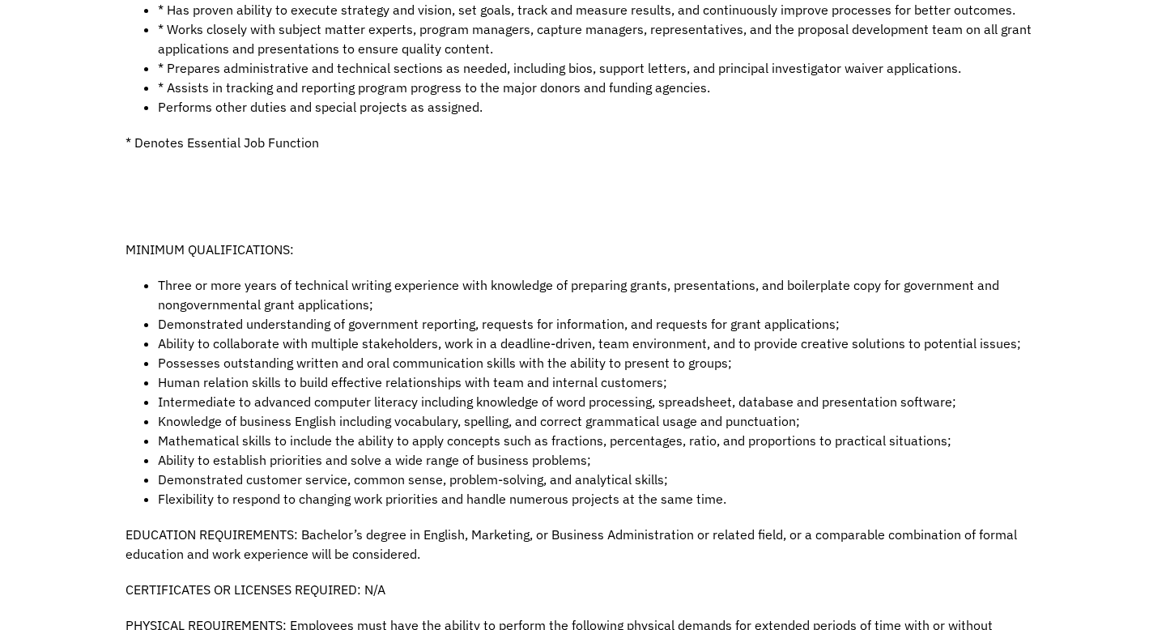
scroll to position [867, 0]
